Goal: Information Seeking & Learning: Learn about a topic

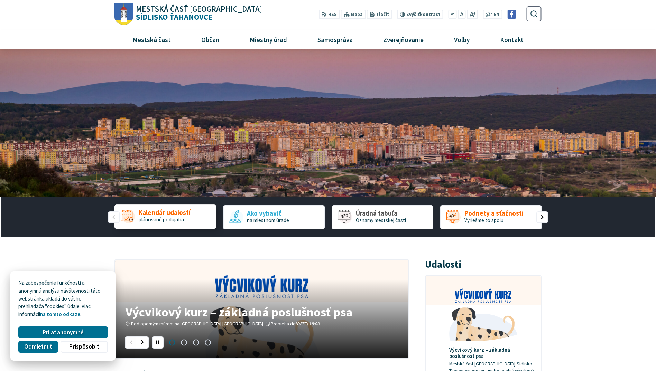
click at [183, 219] on span "plánované podujatia" at bounding box center [161, 219] width 45 height 7
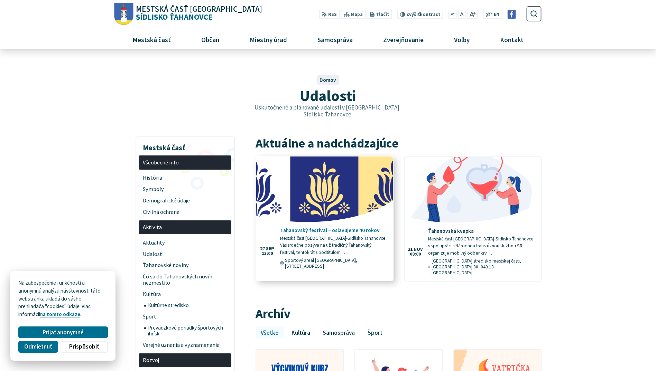
click at [327, 227] on h4 "Ťahanovský festival – oslavujeme 40 rokov" at bounding box center [333, 230] width 107 height 6
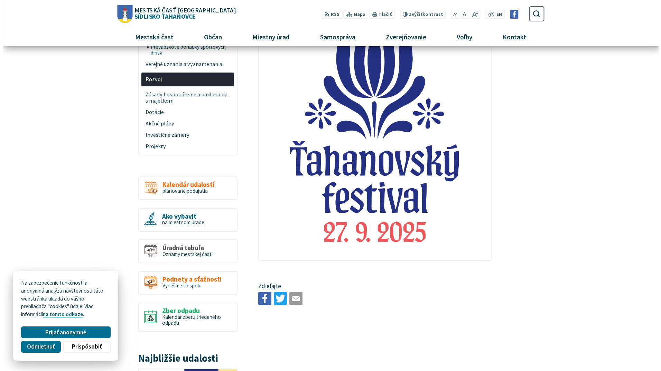
scroll to position [311, 0]
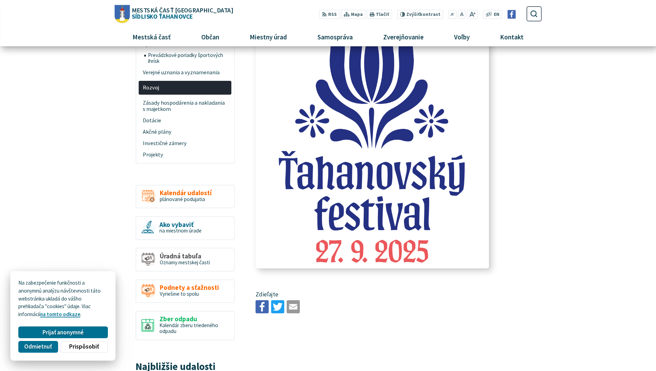
click at [361, 162] on img at bounding box center [372, 123] width 255 height 319
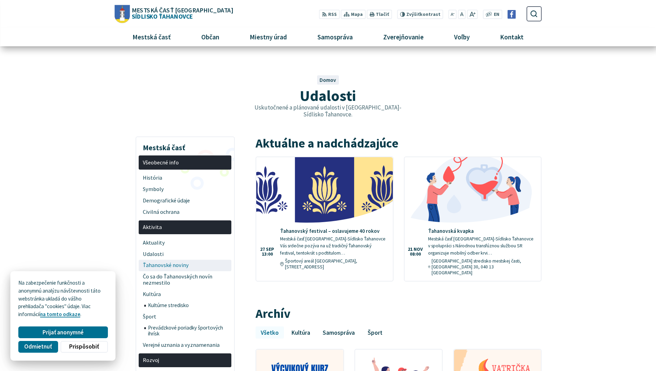
click at [163, 260] on span "Ťahanovské noviny" at bounding box center [185, 265] width 85 height 11
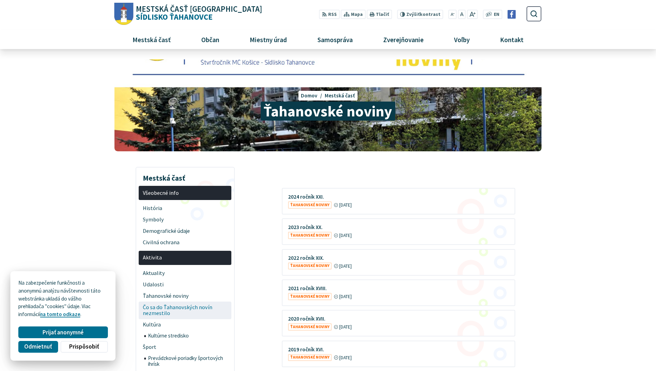
click at [174, 307] on span "Čo sa do Ťahanovských novín nezmestilo" at bounding box center [185, 311] width 85 height 18
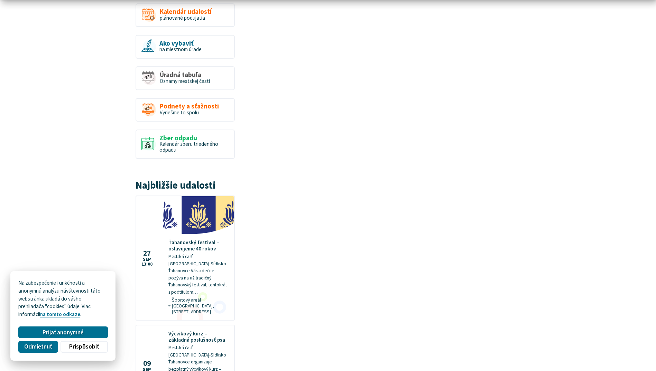
scroll to position [484, 0]
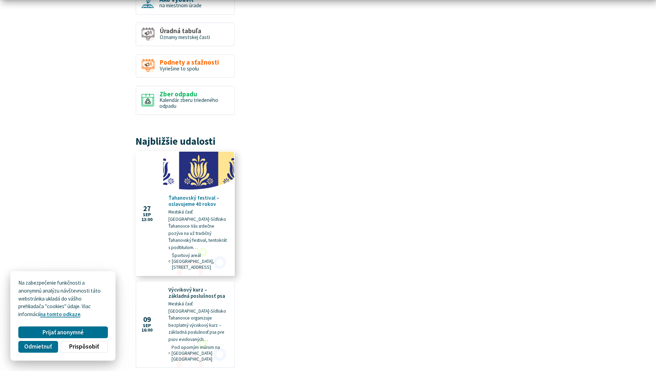
click at [203, 240] on p "Mestská časť [GEOGRAPHIC_DATA]-Sídlisko Ťahanovce Vás srdečne pozýva na už trad…" at bounding box center [198, 230] width 60 height 43
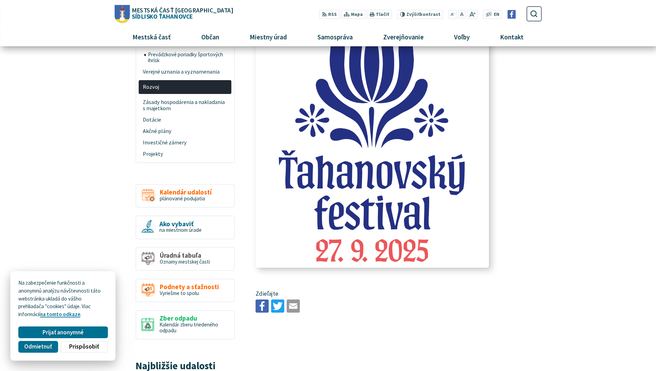
scroll to position [311, 0]
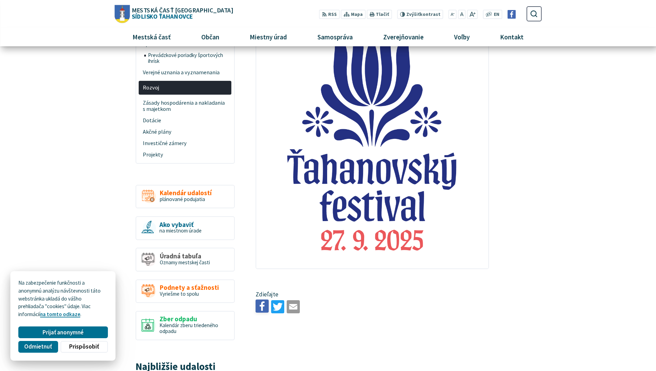
click at [260, 300] on img at bounding box center [261, 306] width 13 height 13
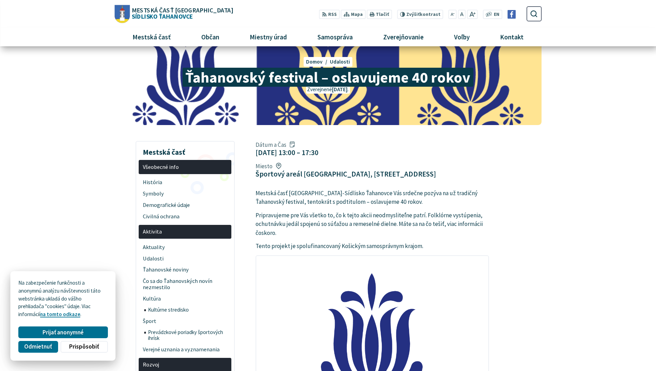
scroll to position [0, 0]
